Goal: Submit feedback/report problem

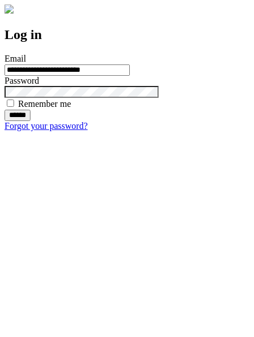
type input "**********"
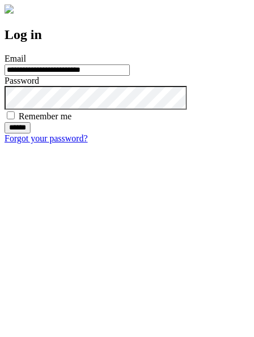
click at [31, 133] on input "******" at bounding box center [18, 127] width 26 height 11
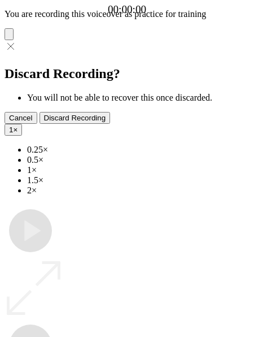
type input "**********"
